Goal: Information Seeking & Learning: Learn about a topic

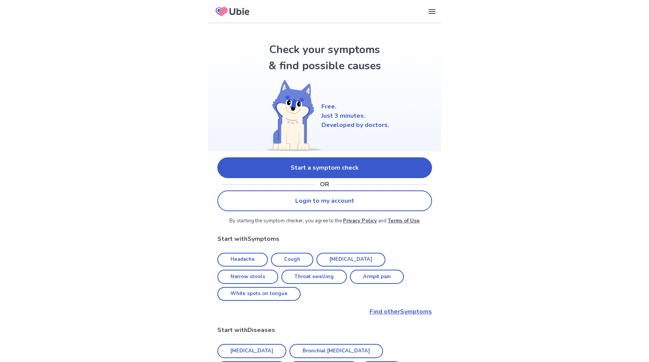
click at [279, 166] on link "Start a symptom check" at bounding box center [324, 168] width 215 height 21
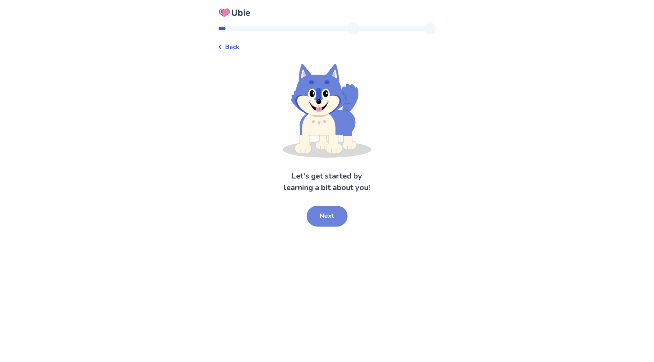
click at [330, 224] on button "Next" at bounding box center [327, 216] width 41 height 21
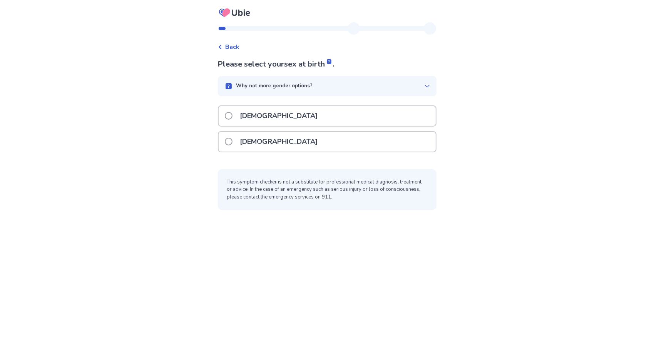
click at [249, 154] on div "[DEMOGRAPHIC_DATA]" at bounding box center [327, 144] width 219 height 26
click at [237, 144] on label "[DEMOGRAPHIC_DATA]" at bounding box center [274, 142] width 98 height 20
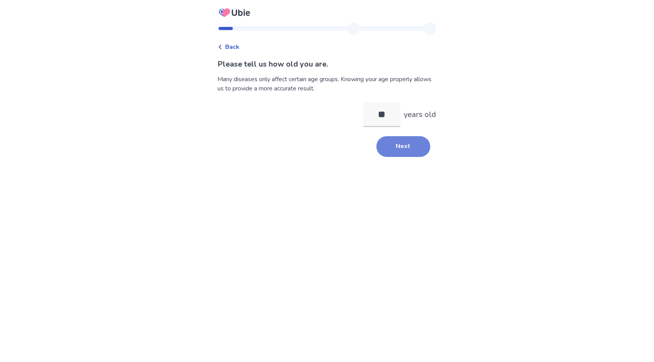
type input "**"
click at [398, 154] on button "Next" at bounding box center [404, 146] width 54 height 21
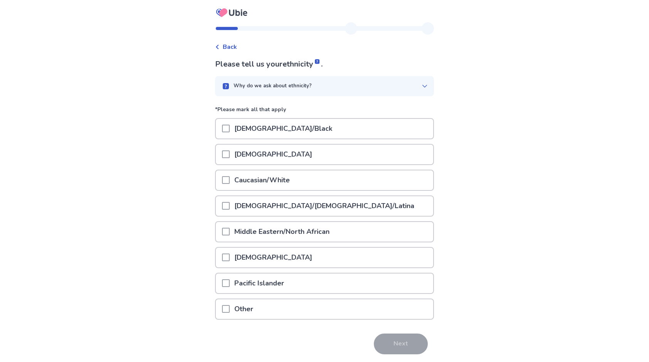
click at [223, 176] on div "Caucasian/White" at bounding box center [324, 181] width 217 height 20
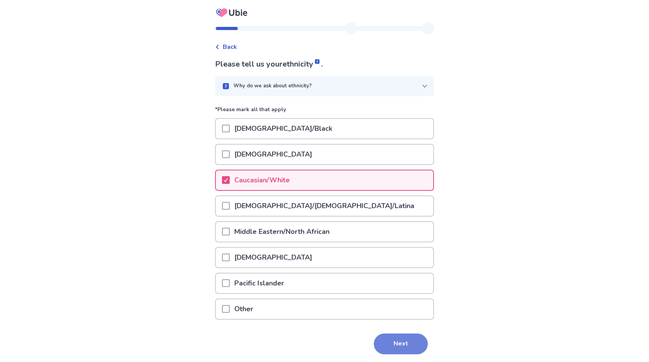
click at [409, 343] on button "Next" at bounding box center [401, 344] width 54 height 21
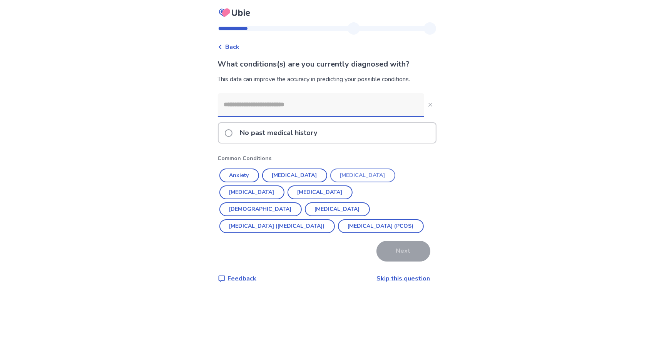
click at [353, 173] on button "[MEDICAL_DATA]" at bounding box center [362, 176] width 65 height 14
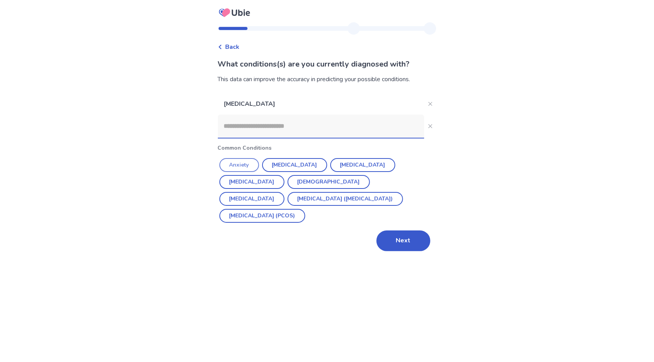
click at [238, 164] on button "Anxiety" at bounding box center [240, 165] width 40 height 14
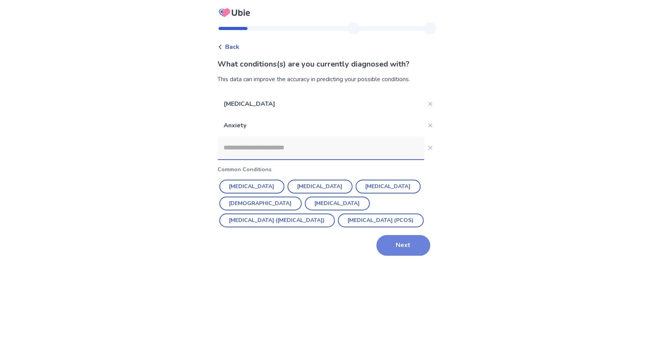
click at [395, 250] on button "Next" at bounding box center [404, 245] width 54 height 21
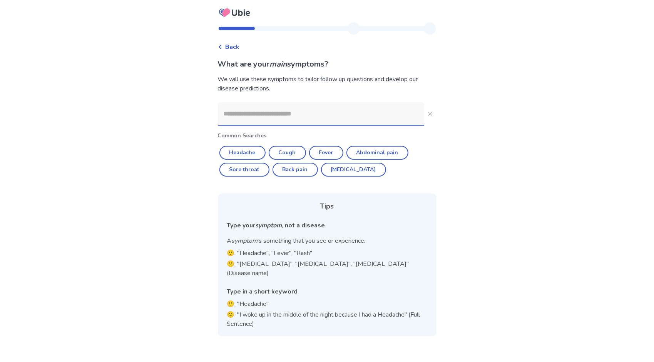
click at [279, 114] on input at bounding box center [321, 113] width 206 height 23
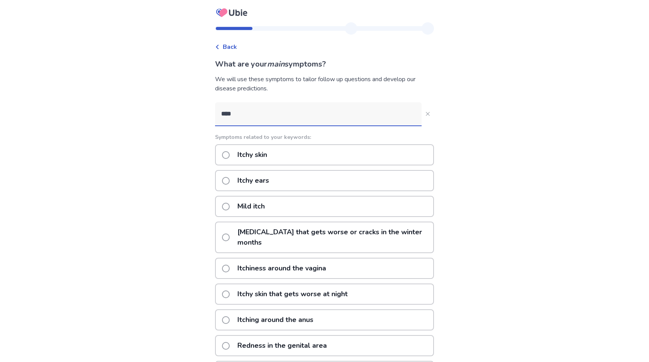
type input "****"
click at [227, 153] on span at bounding box center [226, 155] width 8 height 8
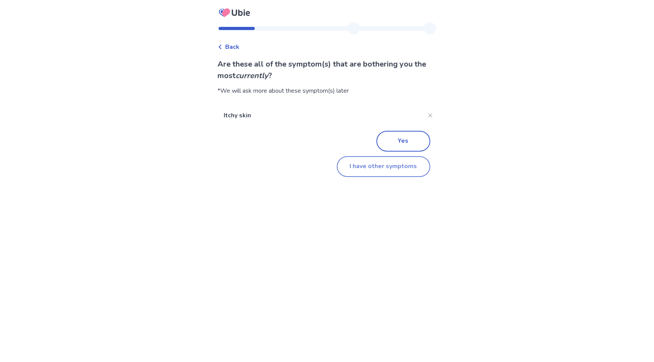
click at [380, 162] on button "I have other symptoms" at bounding box center [384, 166] width 94 height 21
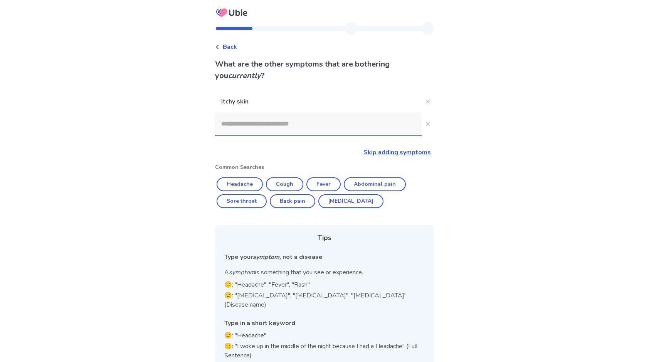
click at [266, 127] on input at bounding box center [318, 123] width 206 height 23
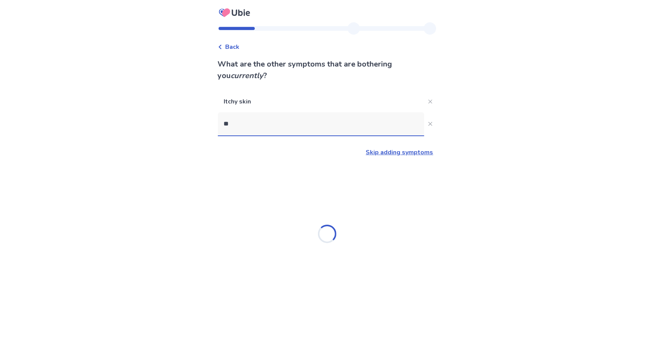
type input "*"
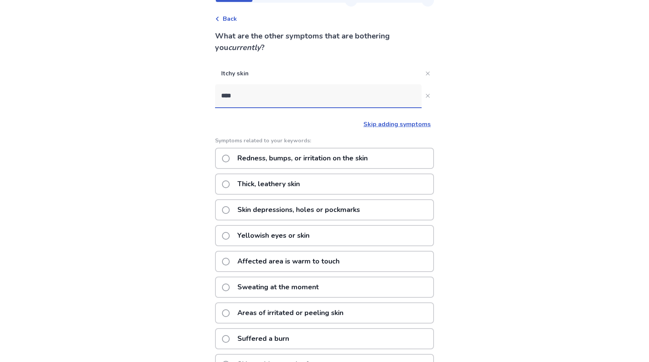
scroll to position [21, 0]
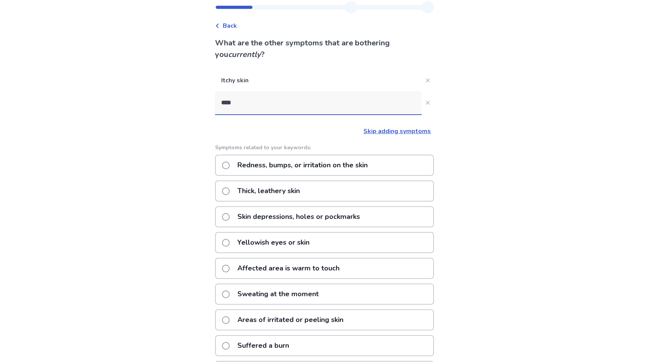
type input "****"
click at [230, 166] on span at bounding box center [226, 166] width 8 height 8
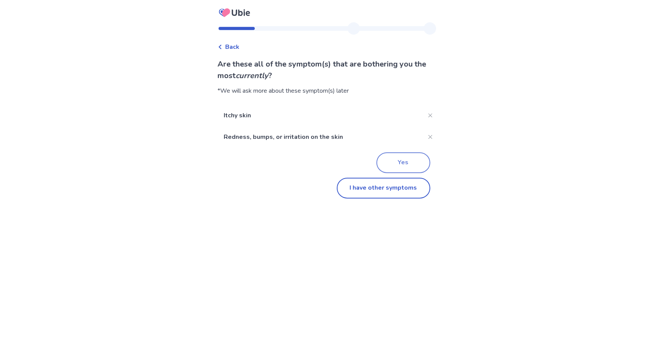
click at [404, 166] on button "Yes" at bounding box center [404, 163] width 54 height 21
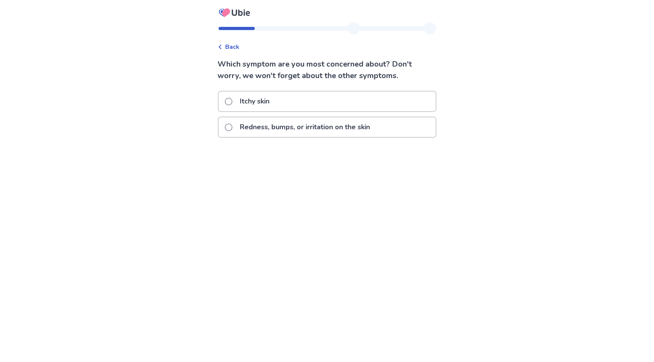
click at [233, 101] on span at bounding box center [229, 102] width 8 height 8
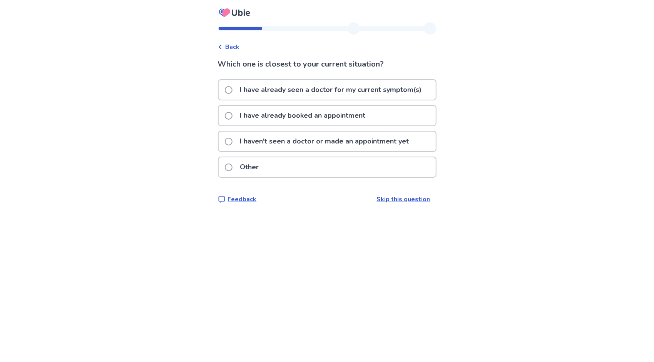
click at [227, 142] on div "I haven't seen a doctor or made an appointment yet" at bounding box center [327, 142] width 217 height 20
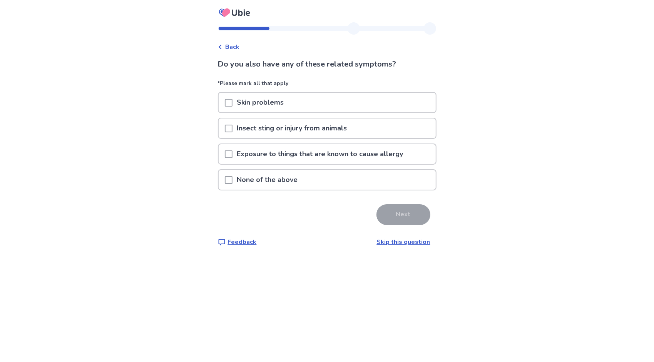
click at [233, 180] on span at bounding box center [229, 180] width 8 height 8
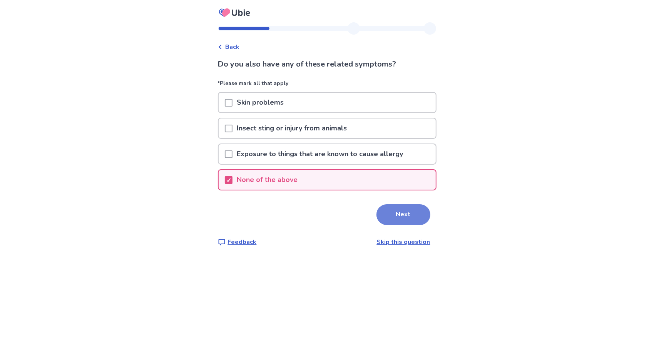
click at [379, 206] on button "Next" at bounding box center [404, 215] width 54 height 21
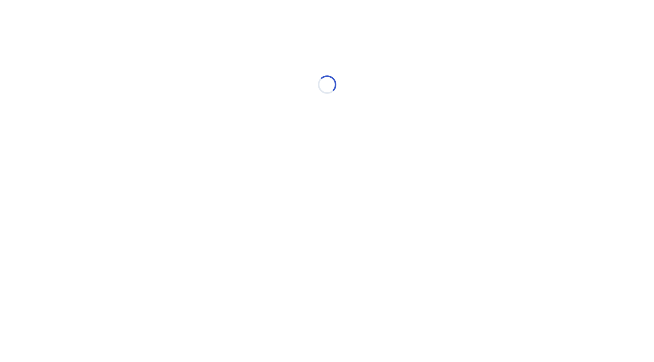
select select "*"
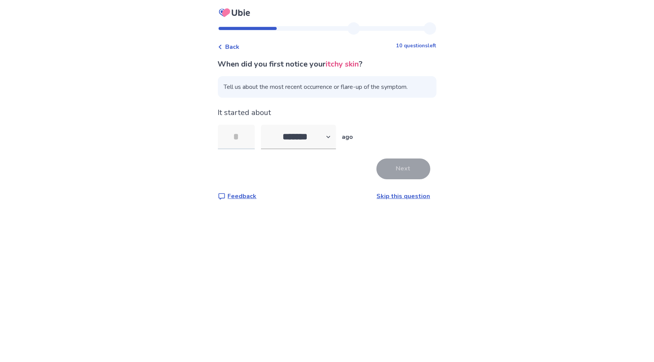
click at [243, 137] on input "tel" at bounding box center [236, 137] width 37 height 25
type input "**"
click at [394, 171] on button "Next" at bounding box center [404, 169] width 54 height 21
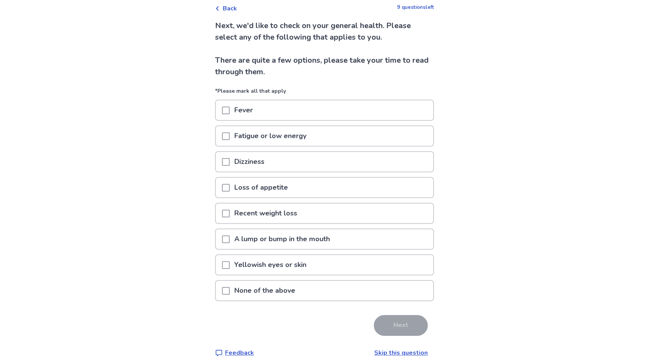
scroll to position [46, 0]
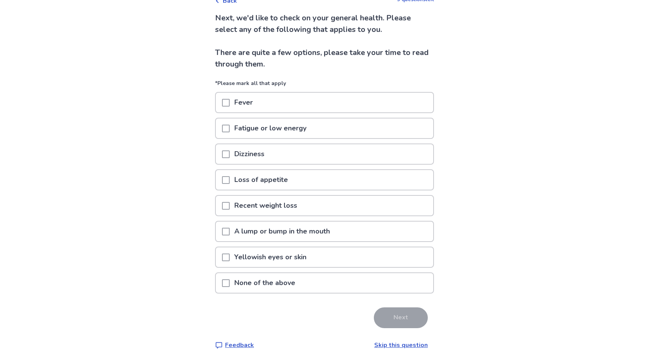
click at [332, 286] on div "None of the above" at bounding box center [324, 283] width 217 height 20
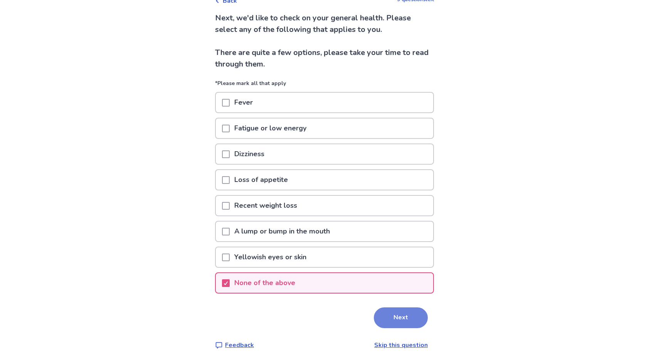
click at [391, 323] on button "Next" at bounding box center [401, 318] width 54 height 21
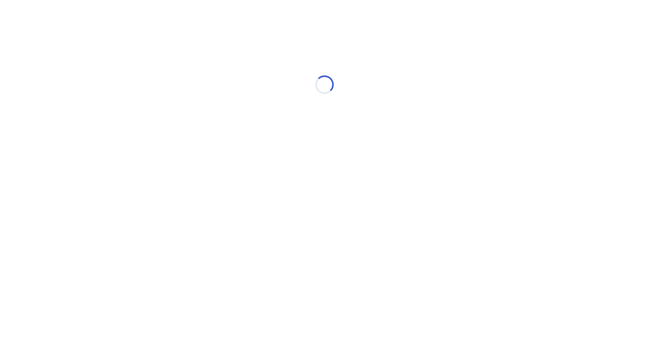
scroll to position [0, 0]
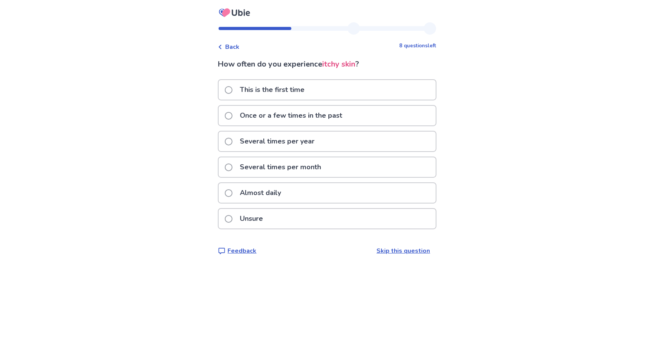
click at [259, 88] on p "This is the first time" at bounding box center [273, 90] width 74 height 20
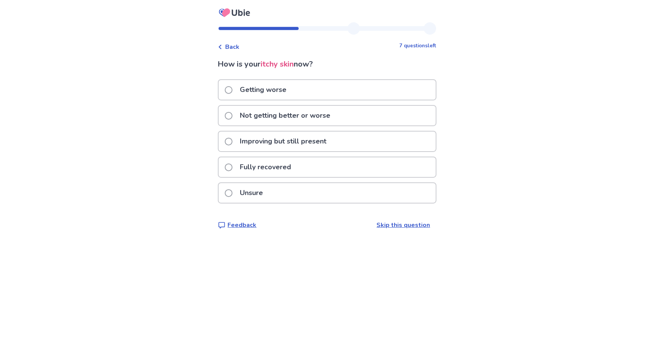
click at [278, 114] on p "Not getting better or worse" at bounding box center [286, 116] width 100 height 20
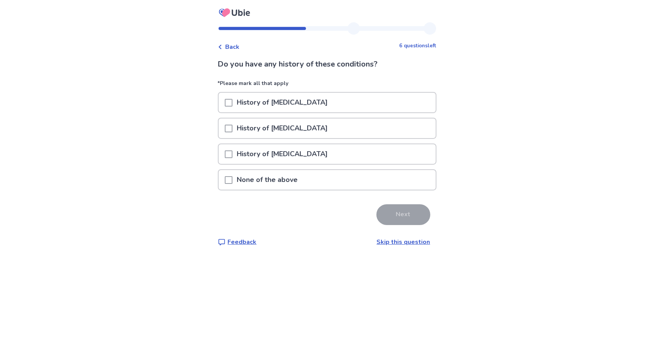
click at [251, 187] on p "None of the above" at bounding box center [268, 180] width 70 height 20
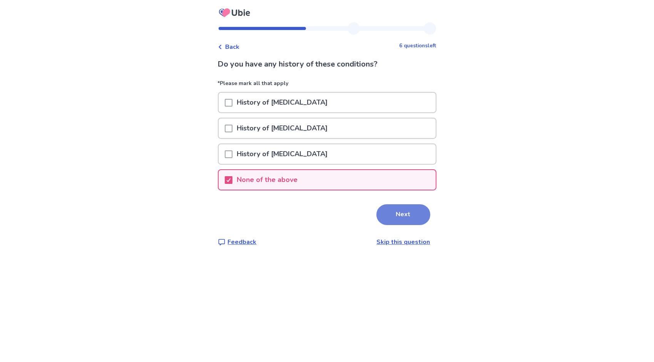
click at [412, 218] on button "Next" at bounding box center [404, 215] width 54 height 21
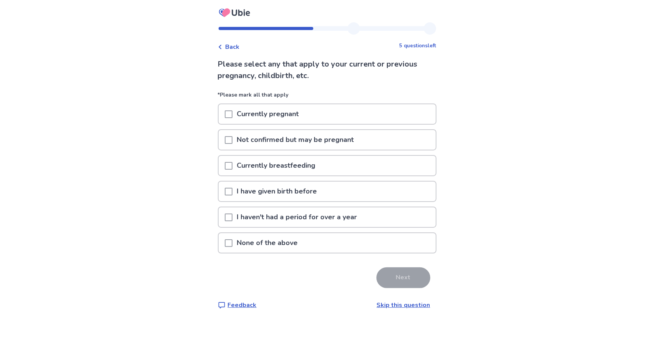
click at [229, 247] on div at bounding box center [229, 243] width 8 height 20
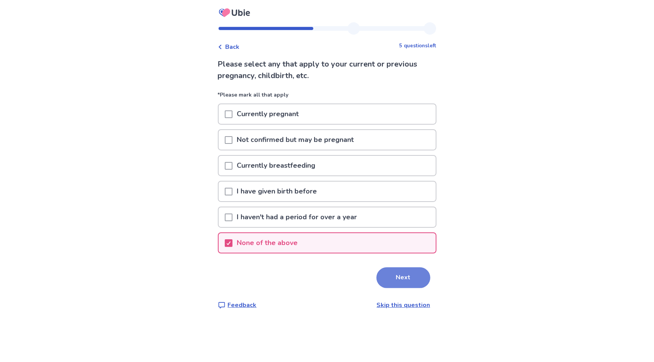
click at [398, 275] on button "Next" at bounding box center [404, 278] width 54 height 21
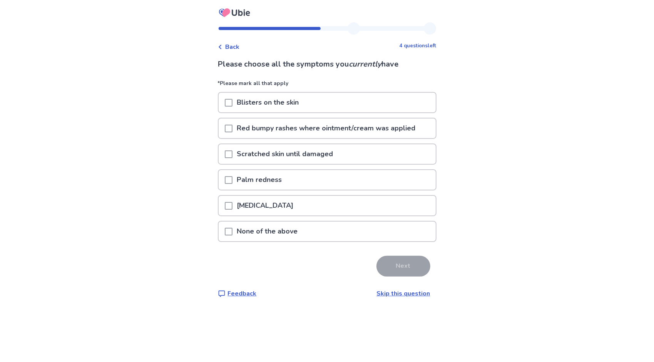
click at [231, 157] on span at bounding box center [229, 155] width 8 height 8
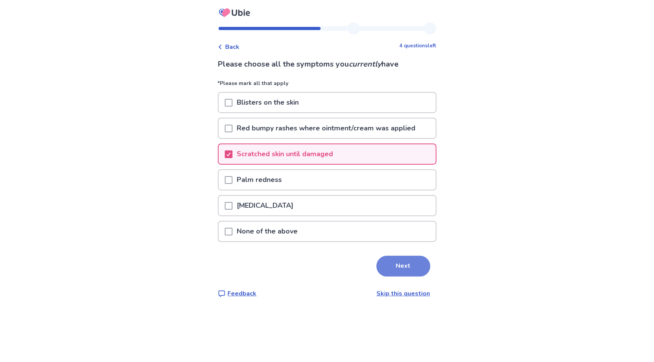
click at [397, 268] on button "Next" at bounding box center [404, 266] width 54 height 21
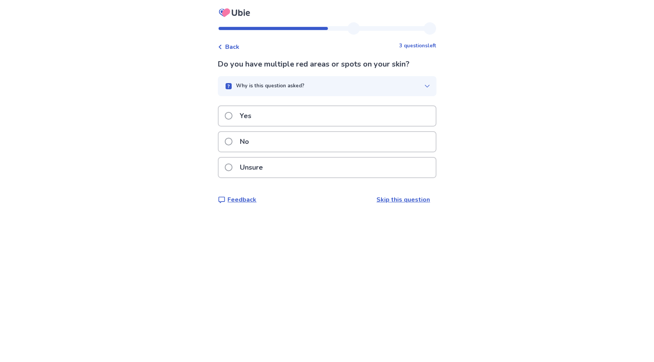
click at [241, 119] on p "Yes" at bounding box center [246, 116] width 21 height 20
click at [424, 83] on icon "button" at bounding box center [427, 86] width 6 height 6
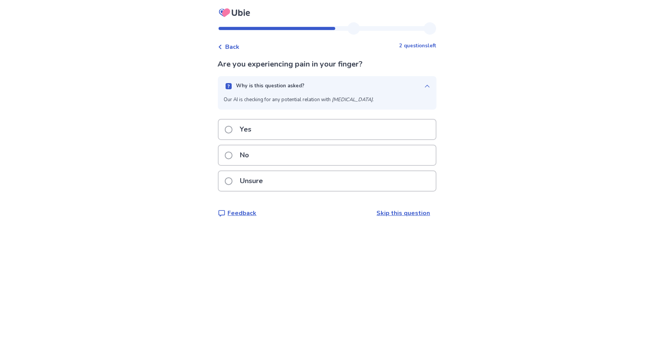
click at [424, 83] on icon "button" at bounding box center [427, 86] width 6 height 6
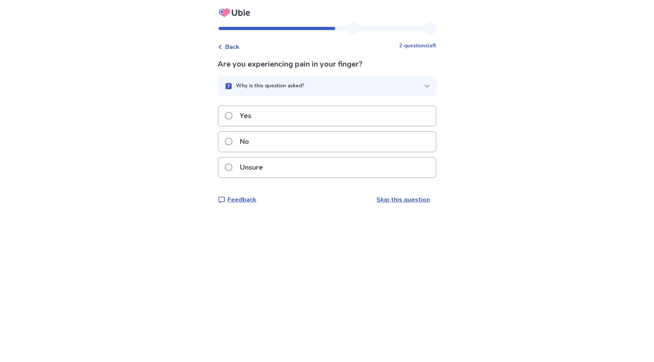
click at [245, 144] on p "No" at bounding box center [245, 142] width 18 height 20
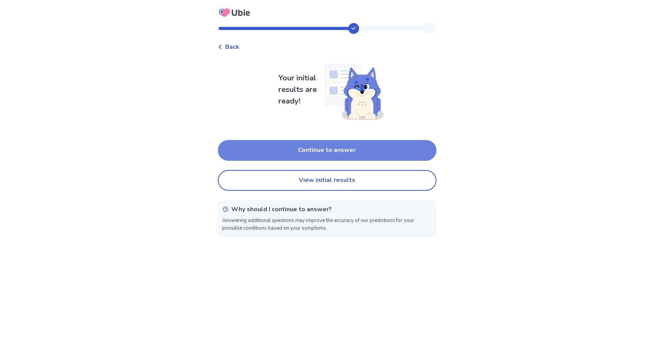
click at [299, 157] on button "Continue to answer" at bounding box center [327, 150] width 219 height 21
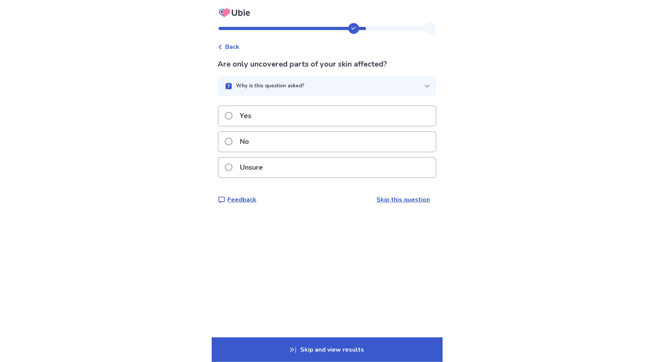
click at [261, 143] on div "No" at bounding box center [327, 142] width 217 height 20
click at [277, 165] on div "Unsure" at bounding box center [327, 168] width 217 height 20
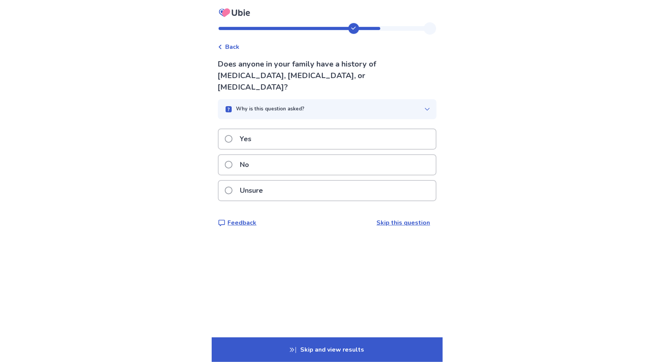
click at [251, 155] on p "No" at bounding box center [245, 165] width 18 height 20
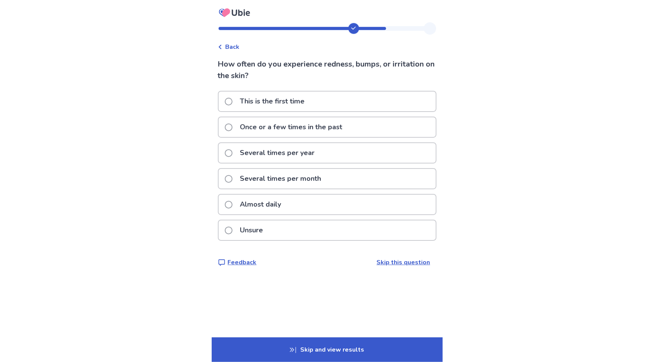
click at [258, 97] on p "This is the first time" at bounding box center [273, 102] width 74 height 20
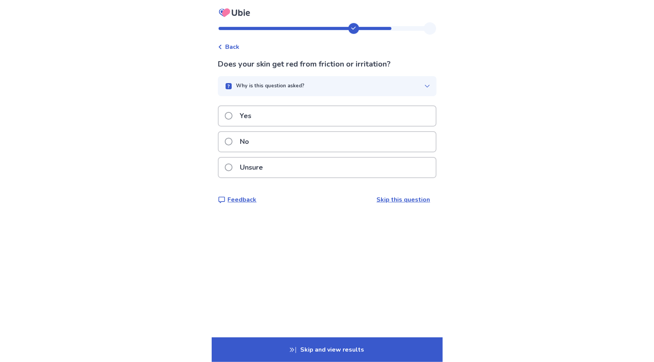
click at [424, 85] on icon "button" at bounding box center [427, 86] width 6 height 6
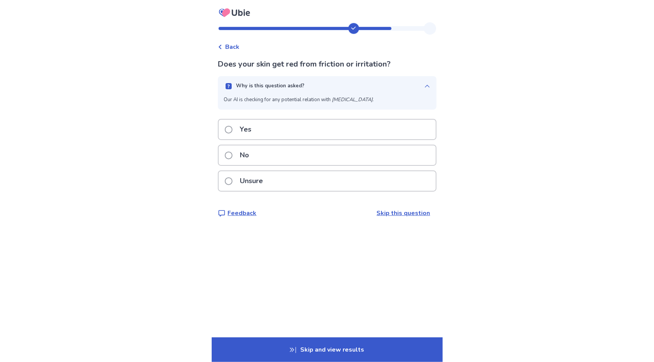
click at [424, 85] on icon "button" at bounding box center [427, 86] width 6 height 6
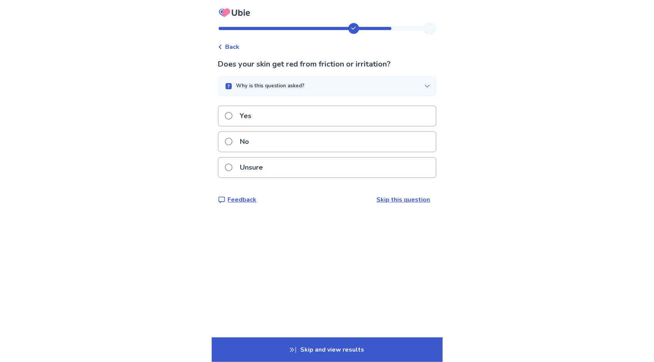
click at [291, 147] on div "No" at bounding box center [327, 142] width 217 height 20
click at [374, 92] on button "Why is this question asked?" at bounding box center [327, 86] width 219 height 20
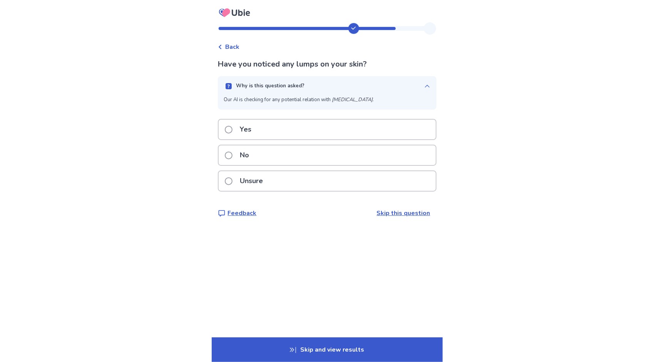
click at [416, 87] on div "Why is this question asked?" at bounding box center [324, 86] width 200 height 8
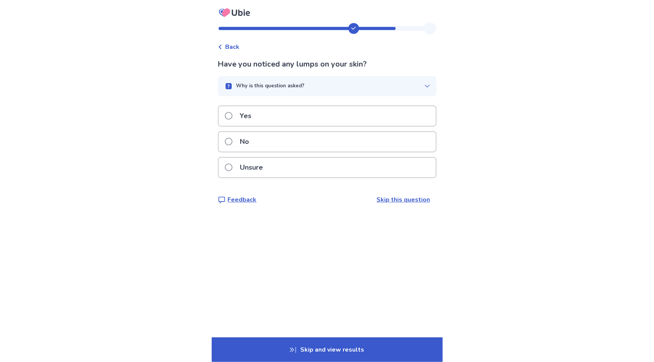
click at [270, 144] on div "No" at bounding box center [327, 142] width 217 height 20
click at [281, 142] on div "No" at bounding box center [327, 142] width 217 height 20
click at [254, 140] on p "No" at bounding box center [245, 142] width 18 height 20
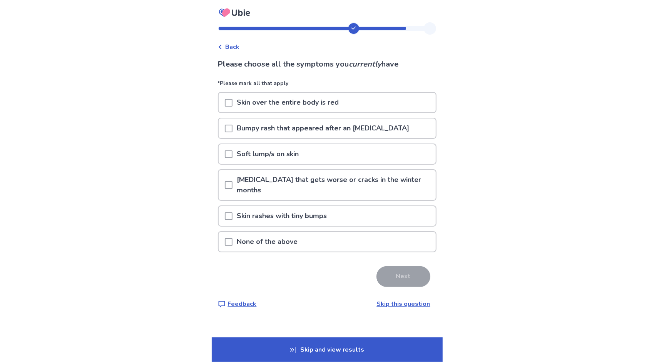
click at [233, 213] on span at bounding box center [229, 217] width 8 height 8
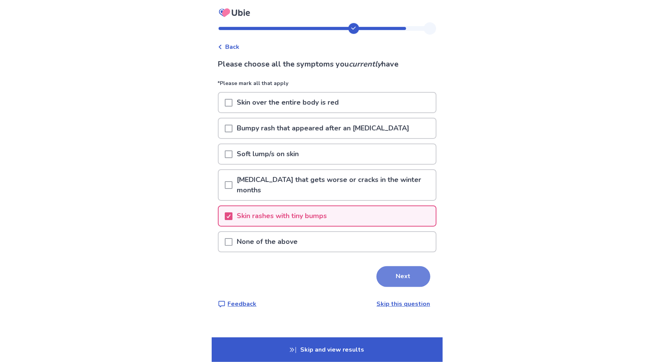
click at [387, 267] on button "Next" at bounding box center [404, 277] width 54 height 21
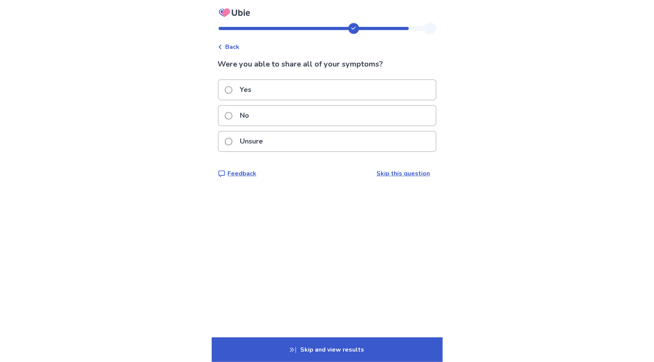
click at [233, 91] on span at bounding box center [229, 90] width 8 height 8
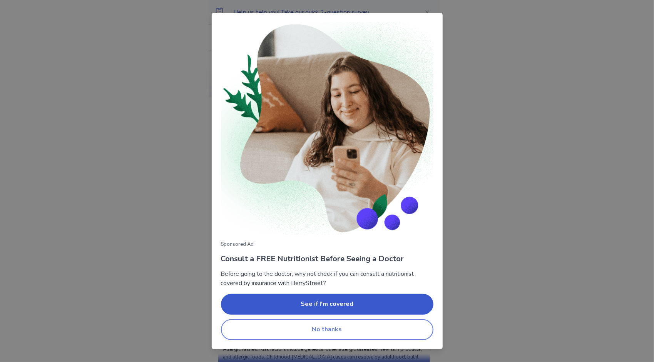
click at [399, 331] on button "No thanks" at bounding box center [327, 330] width 213 height 21
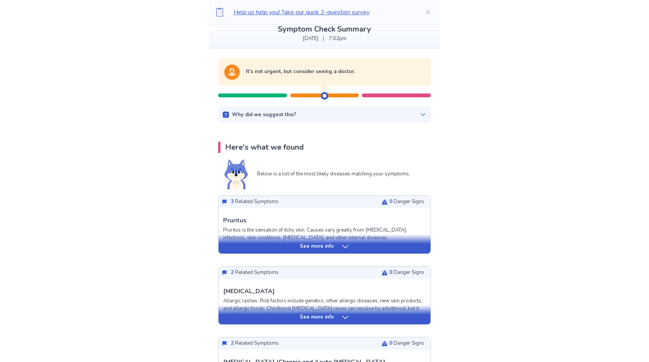
scroll to position [52, 0]
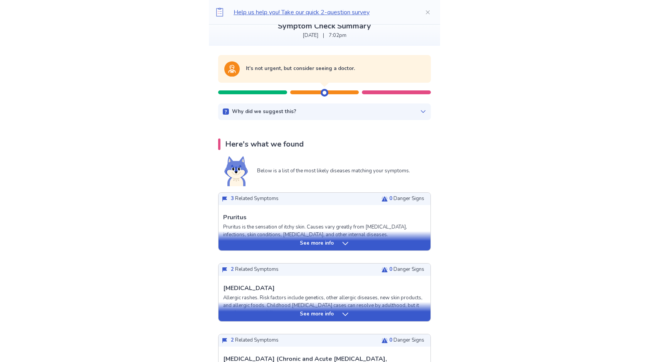
click at [336, 247] on div "See more info" at bounding box center [324, 244] width 212 height 8
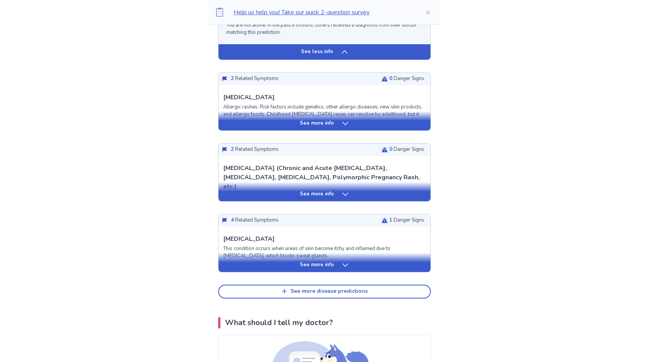
scroll to position [731, 0]
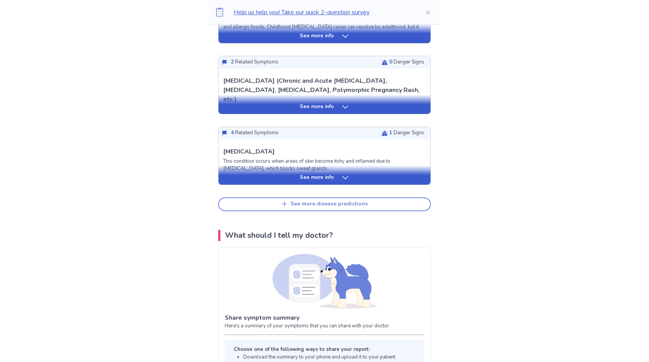
click at [310, 208] on div "See more disease predictions" at bounding box center [328, 204] width 77 height 7
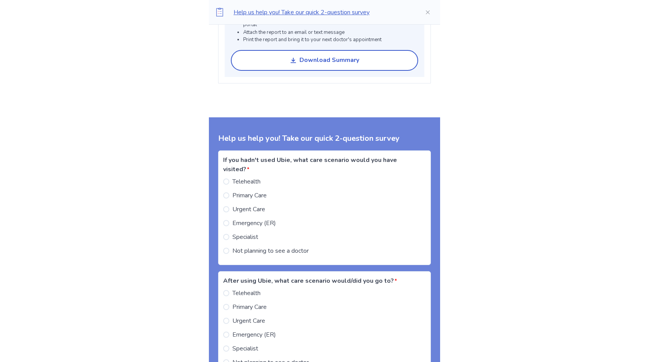
scroll to position [1259, 0]
